Goal: Book appointment/travel/reservation

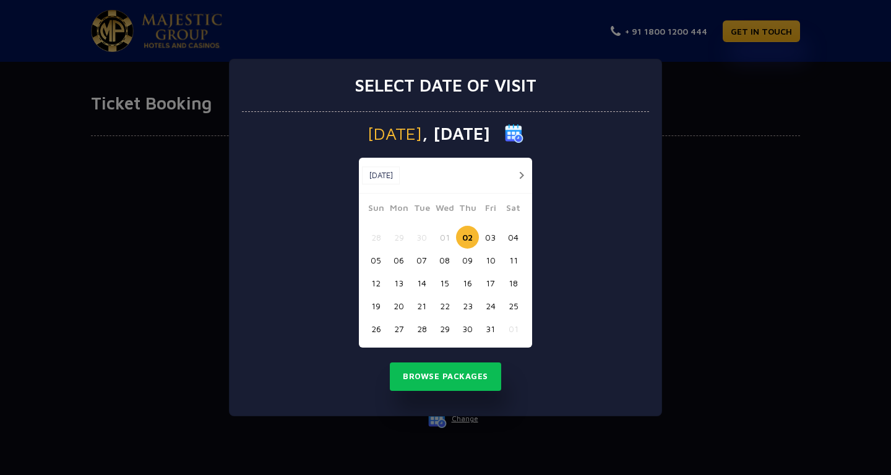
click at [510, 306] on button "25" at bounding box center [513, 305] width 23 height 23
click at [476, 369] on button "Browse Packages" at bounding box center [445, 376] width 111 height 28
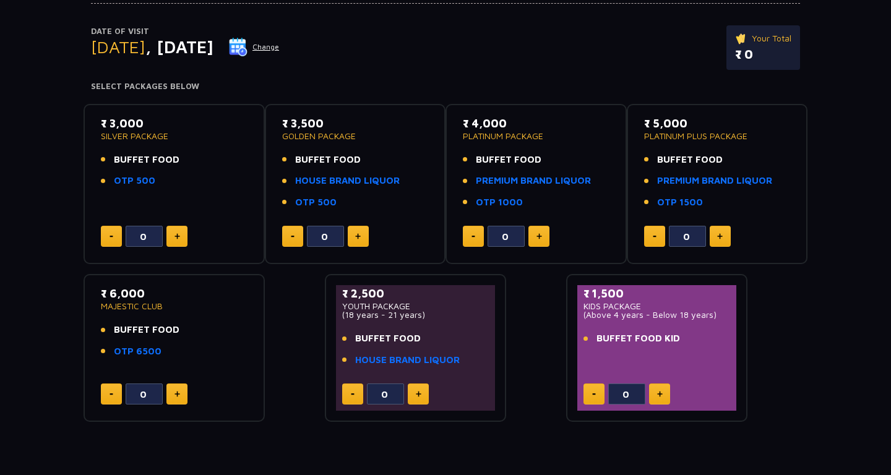
scroll to position [132, 0]
click at [722, 238] on img at bounding box center [720, 237] width 6 height 6
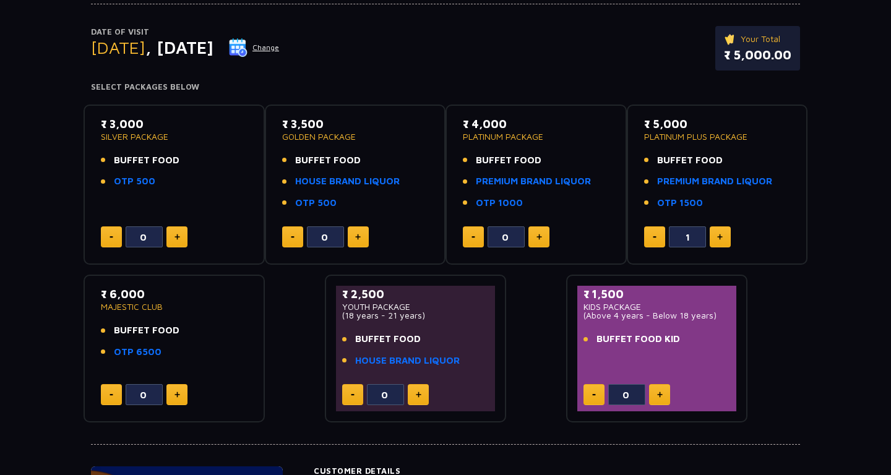
click at [722, 238] on img at bounding box center [720, 237] width 6 height 6
type input "2"
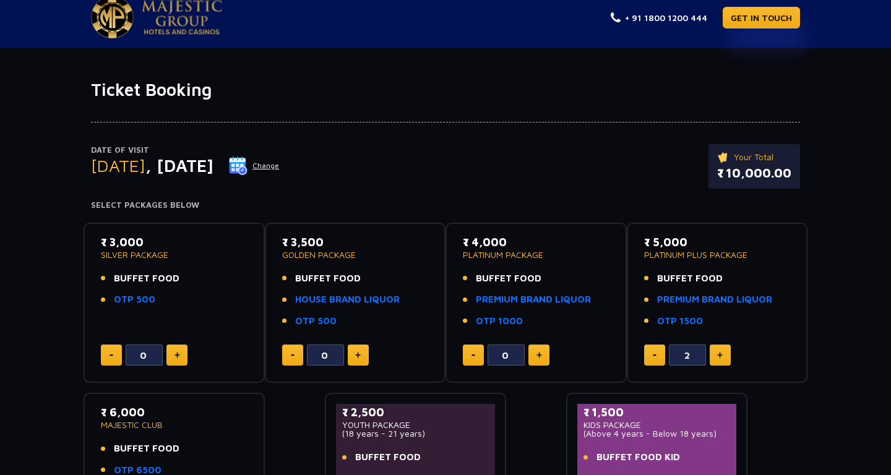
scroll to position [0, 0]
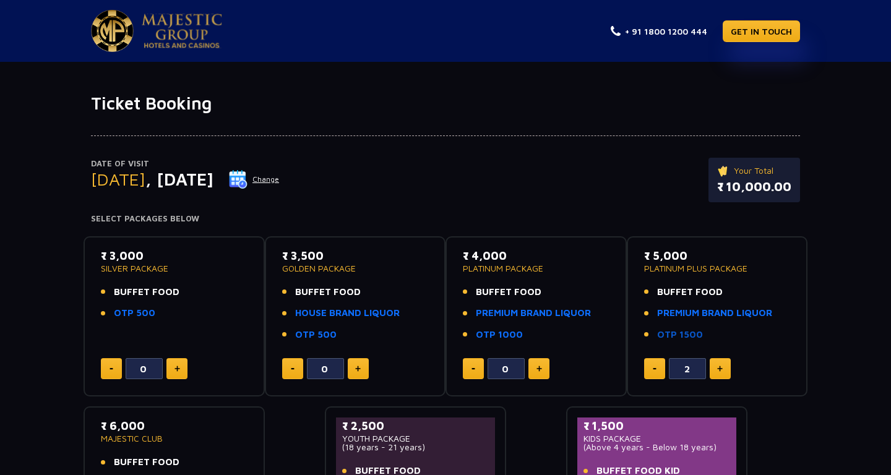
click at [681, 340] on link "OTP 1500" at bounding box center [680, 335] width 46 height 14
